Goal: Information Seeking & Learning: Learn about a topic

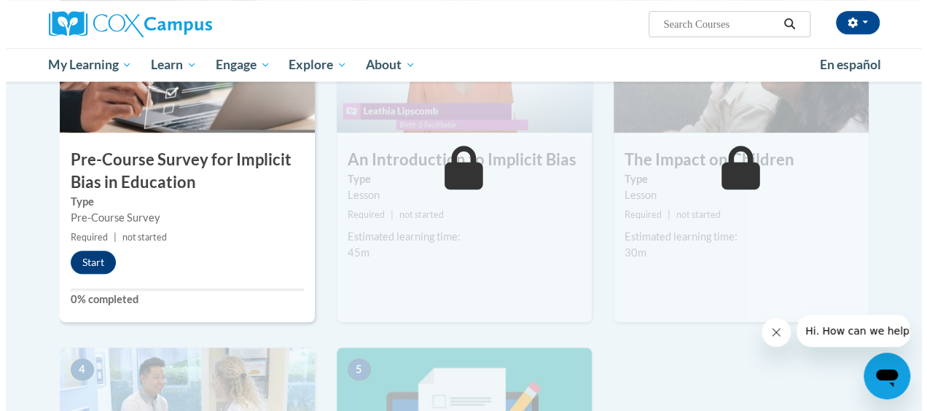
scroll to position [436, 0]
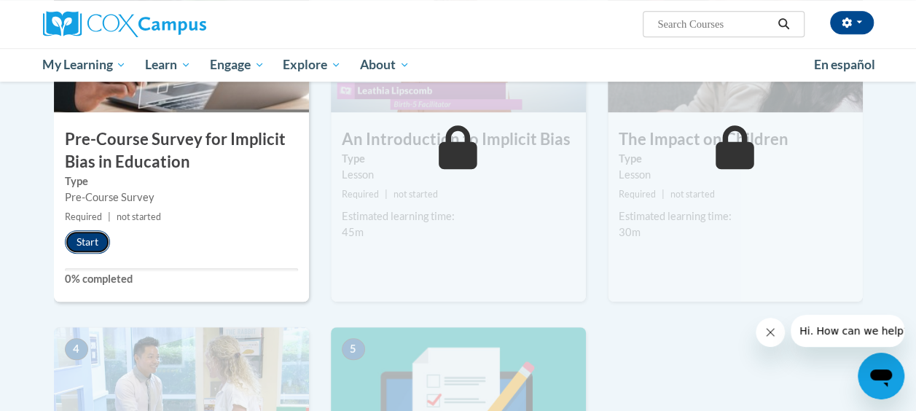
click at [87, 244] on button "Start" at bounding box center [87, 241] width 45 height 23
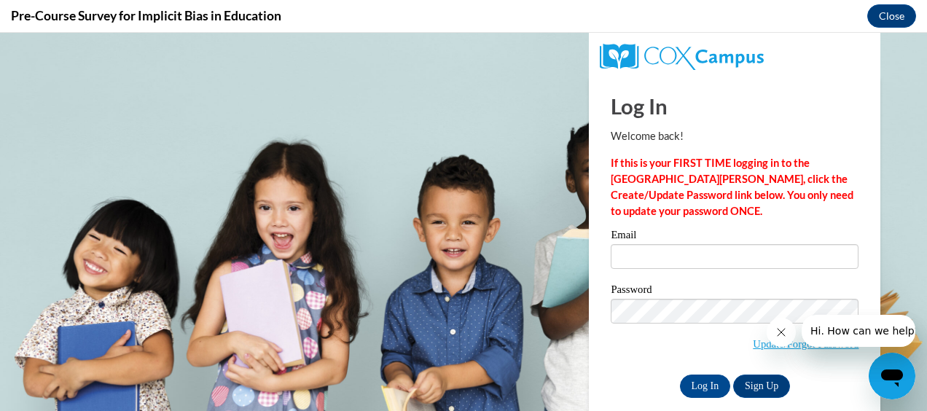
scroll to position [0, 0]
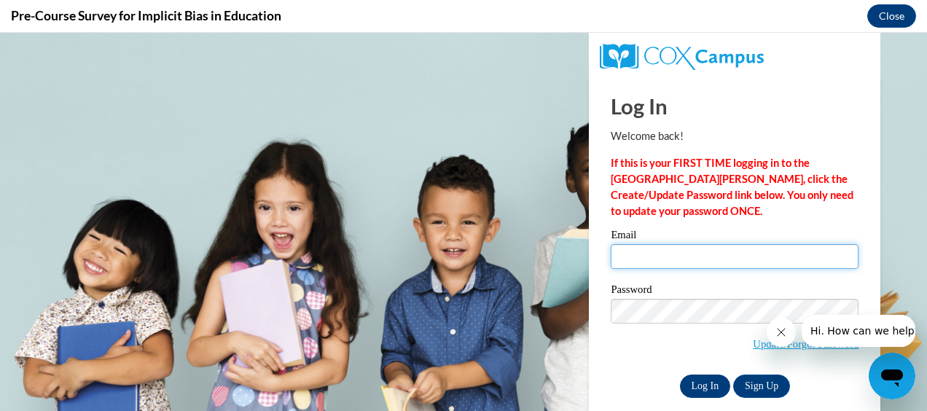
type input "[EMAIL_ADDRESS][DOMAIN_NAME]"
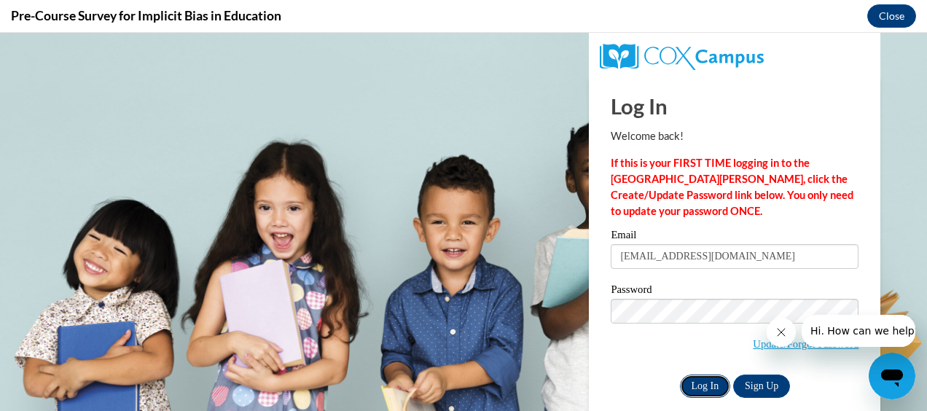
click at [684, 388] on input "Log In" at bounding box center [705, 386] width 51 height 23
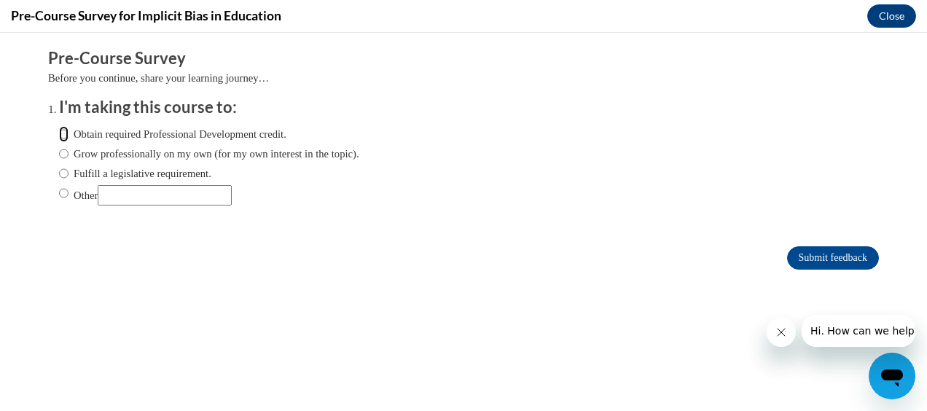
click at [59, 131] on input "Obtain required Professional Development credit." at bounding box center [63, 134] width 9 height 16
radio input "true"
click at [851, 249] on input "Submit feedback" at bounding box center [833, 257] width 92 height 23
click at [782, 321] on button "Close message from company" at bounding box center [780, 332] width 29 height 29
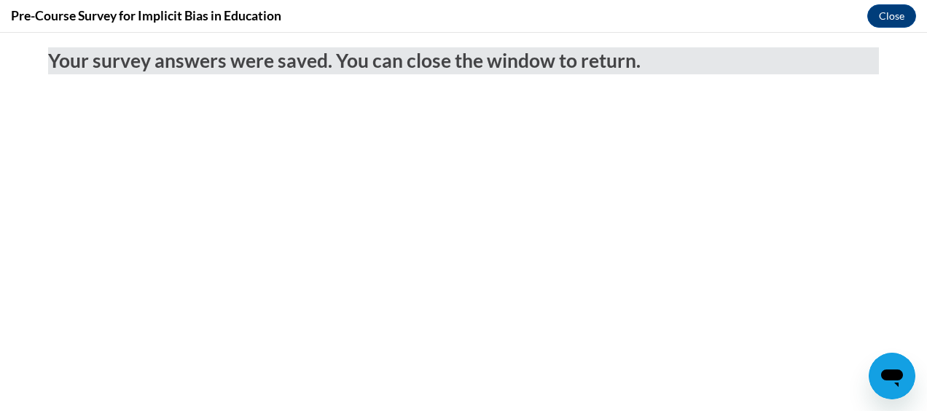
click at [897, 1] on div "Pre-Course Survey for Implicit Bias in Education Close" at bounding box center [463, 16] width 927 height 33
click at [895, 10] on button "Close" at bounding box center [891, 15] width 49 height 23
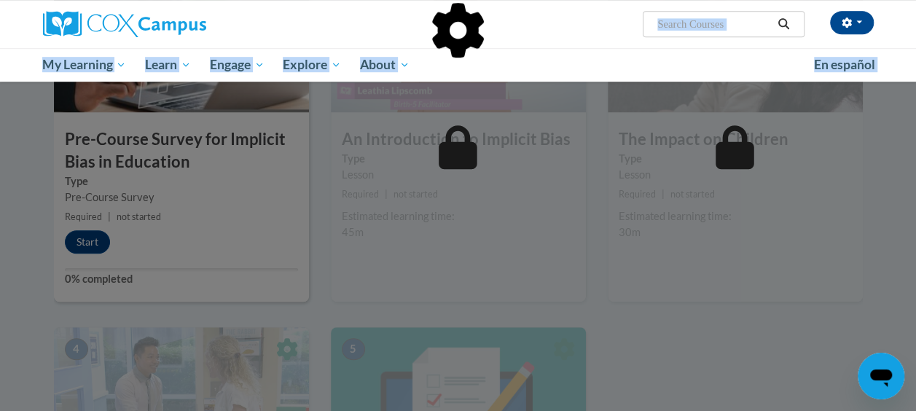
drag, startPoint x: 895, startPoint y: 10, endPoint x: 281, endPoint y: 257, distance: 661.3
click at [12, 207] on div at bounding box center [458, 205] width 916 height 411
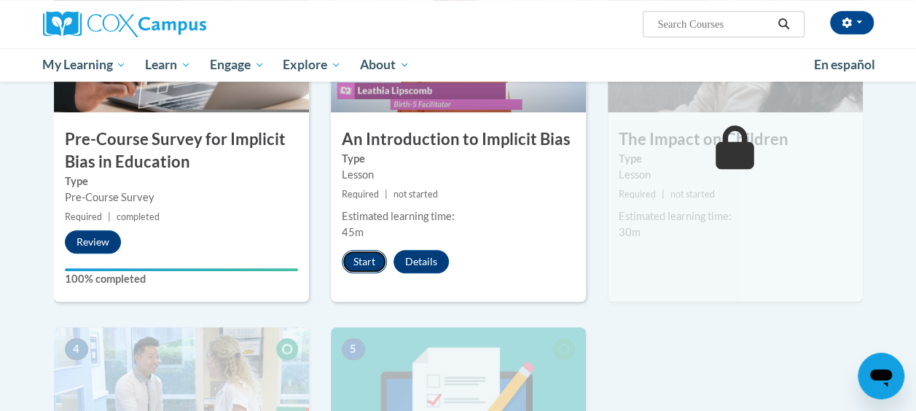
click at [367, 270] on button "Start" at bounding box center [364, 261] width 45 height 23
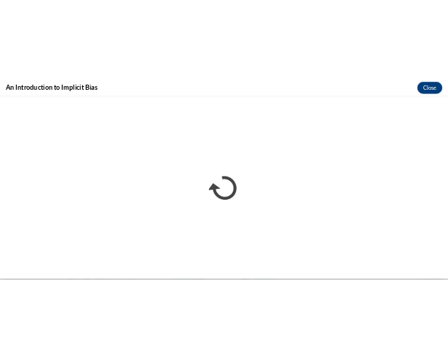
scroll to position [458, 0]
